Goal: Use online tool/utility: Utilize a website feature to perform a specific function

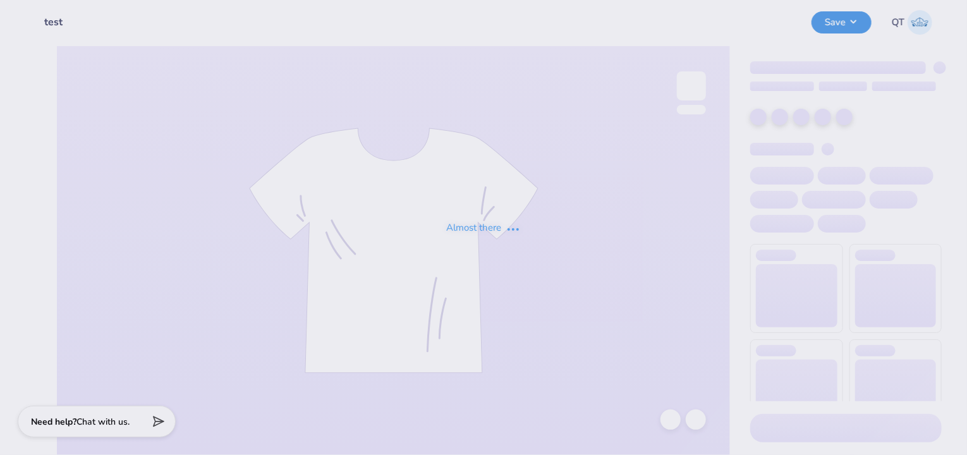
type input "test"
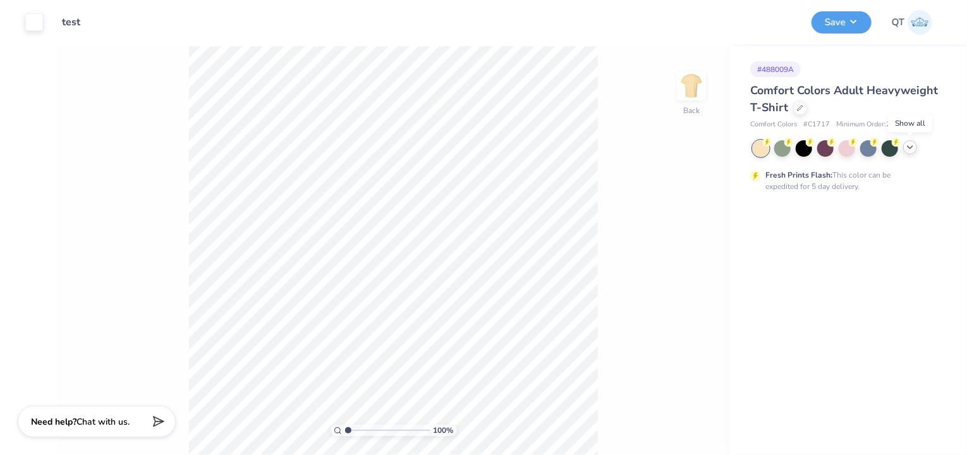
click at [906, 151] on icon at bounding box center [910, 147] width 10 height 10
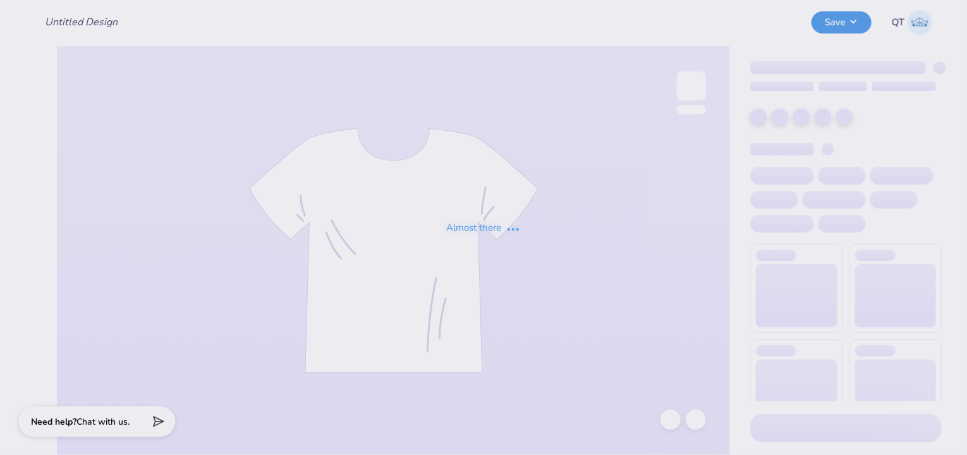
type input "s800"
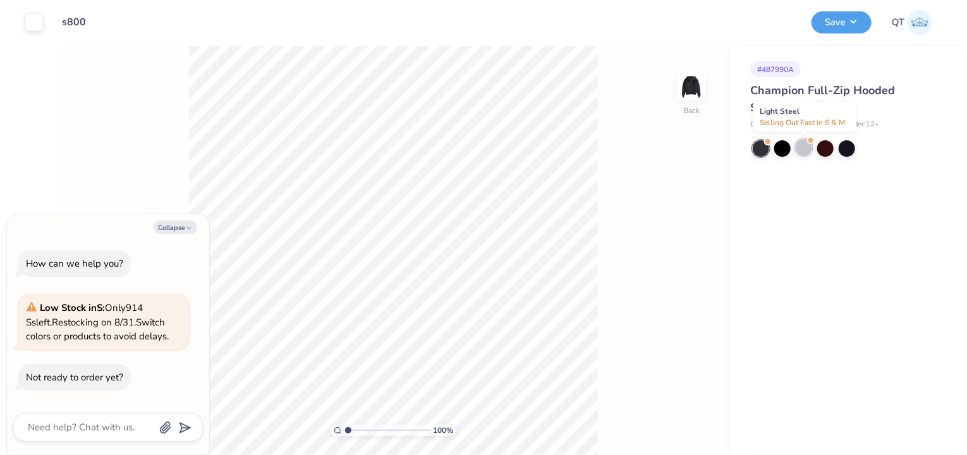
click at [804, 147] on div at bounding box center [803, 147] width 16 height 16
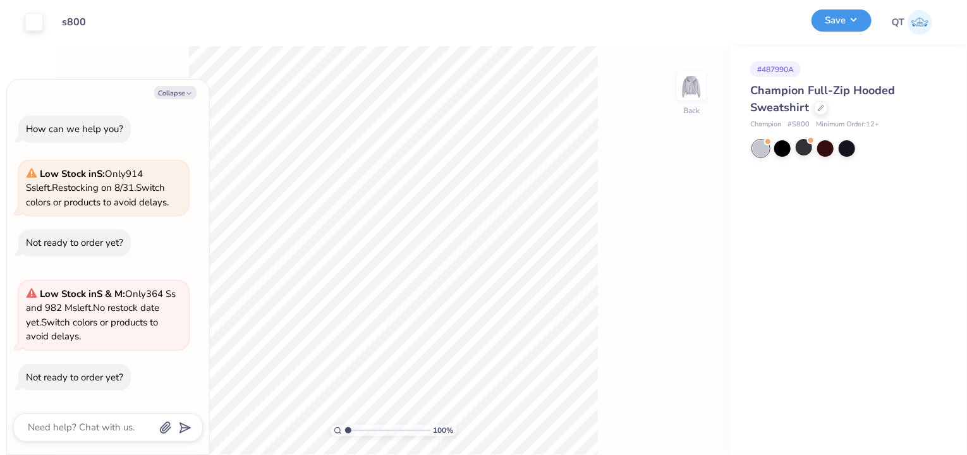
click at [848, 18] on button "Save" at bounding box center [841, 20] width 60 height 22
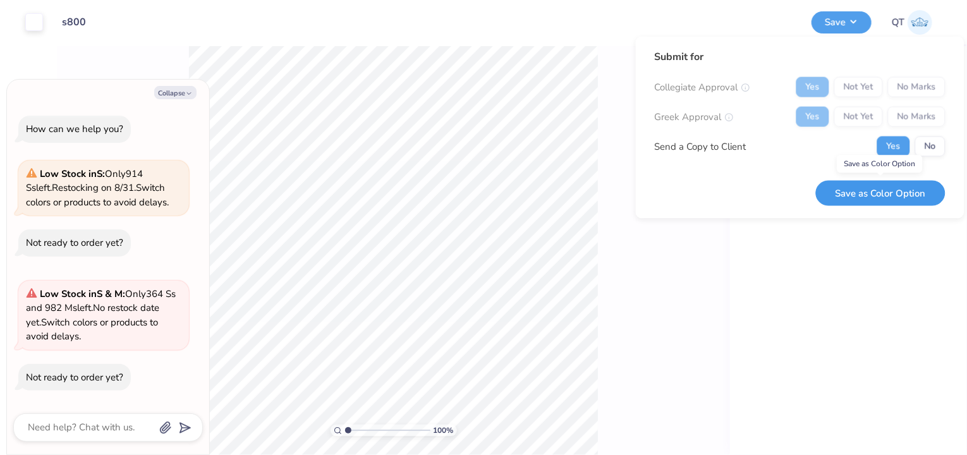
click at [905, 191] on button "Save as Color Option" at bounding box center [881, 193] width 130 height 26
type textarea "x"
